Goal: Check status: Check status

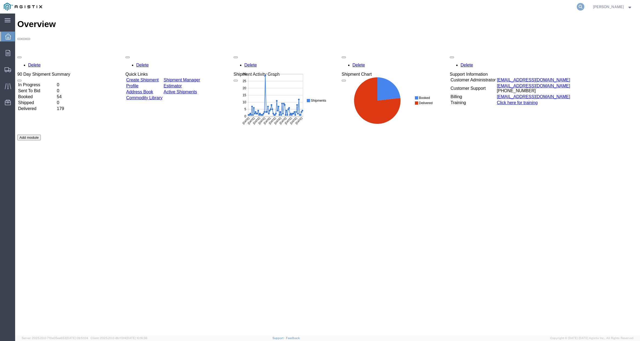
click at [584, 9] on icon at bounding box center [580, 7] width 8 height 8
paste input "56870777"
type input "56870777"
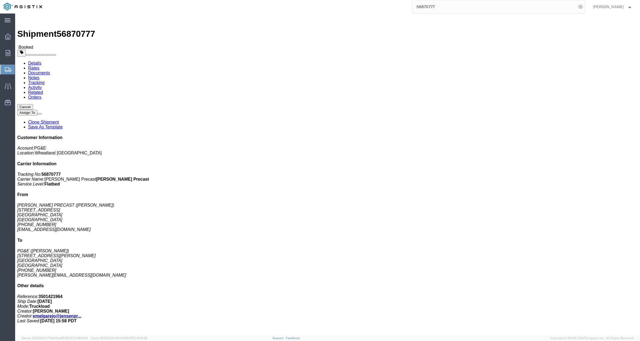
click button "button"
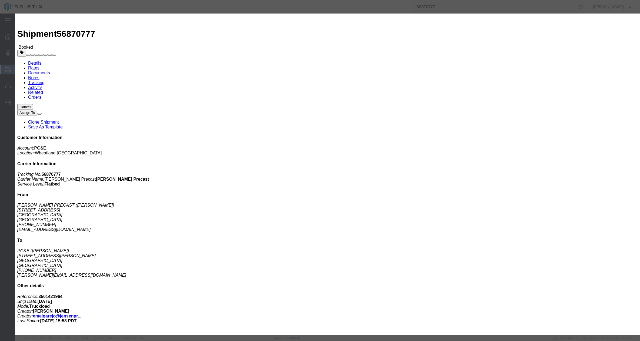
click div "Oct 02 2025 4:46 PM"
click div "Notify carrier of changes Cancel Save"
click button "Save"
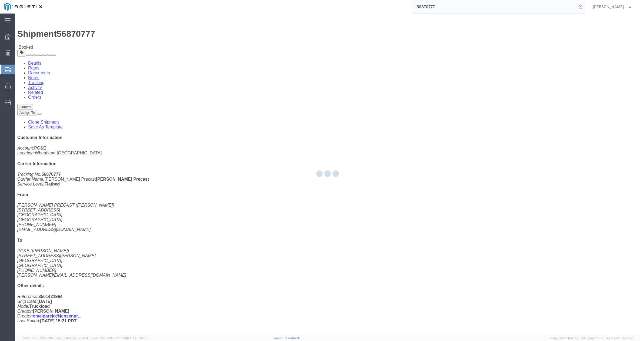
click at [408, 63] on div at bounding box center [327, 174] width 624 height 321
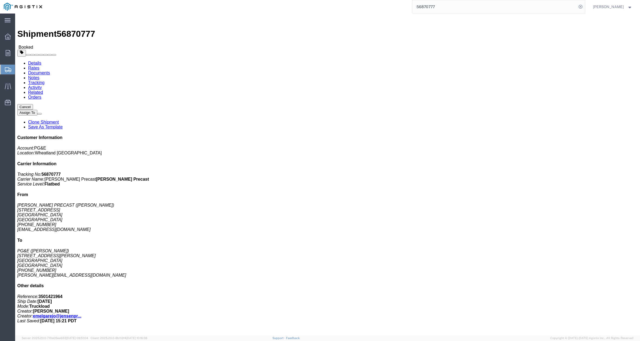
click button "Close"
